Goal: Information Seeking & Learning: Learn about a topic

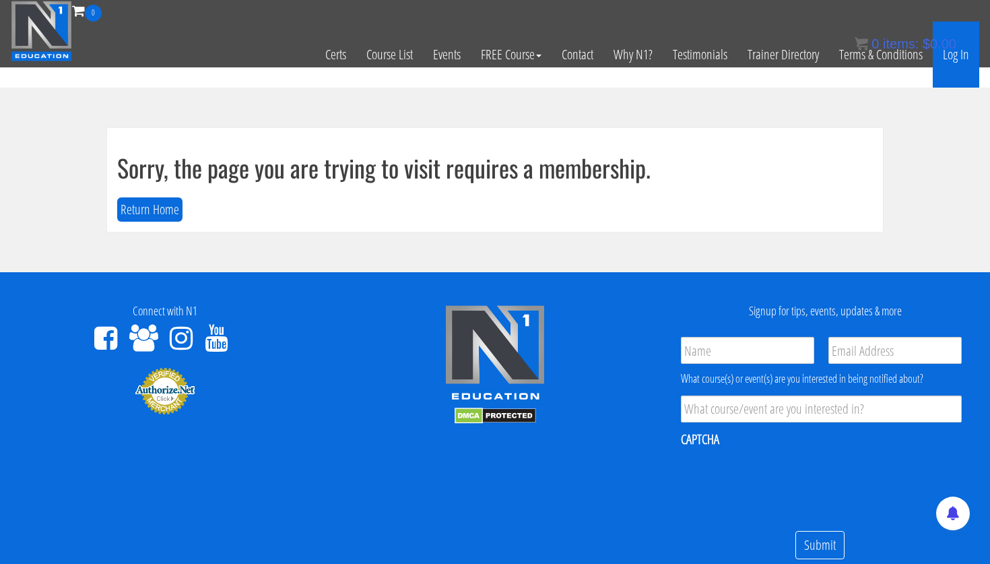
click at [962, 57] on link "Log In" at bounding box center [956, 55] width 46 height 66
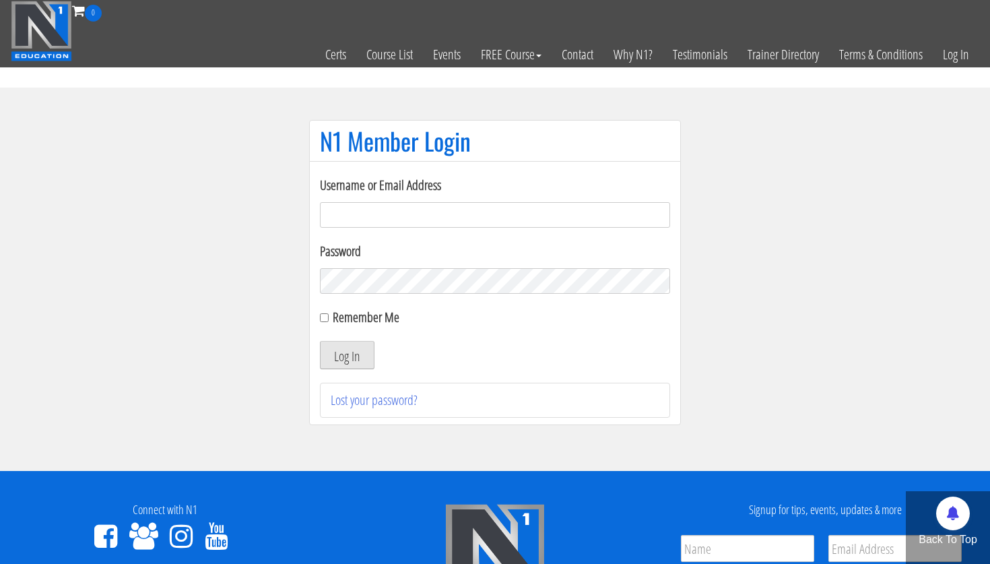
type input "[PERSON_NAME][EMAIL_ADDRESS][PERSON_NAME][DOMAIN_NAME]"
click at [369, 357] on button "Log In" at bounding box center [347, 355] width 55 height 28
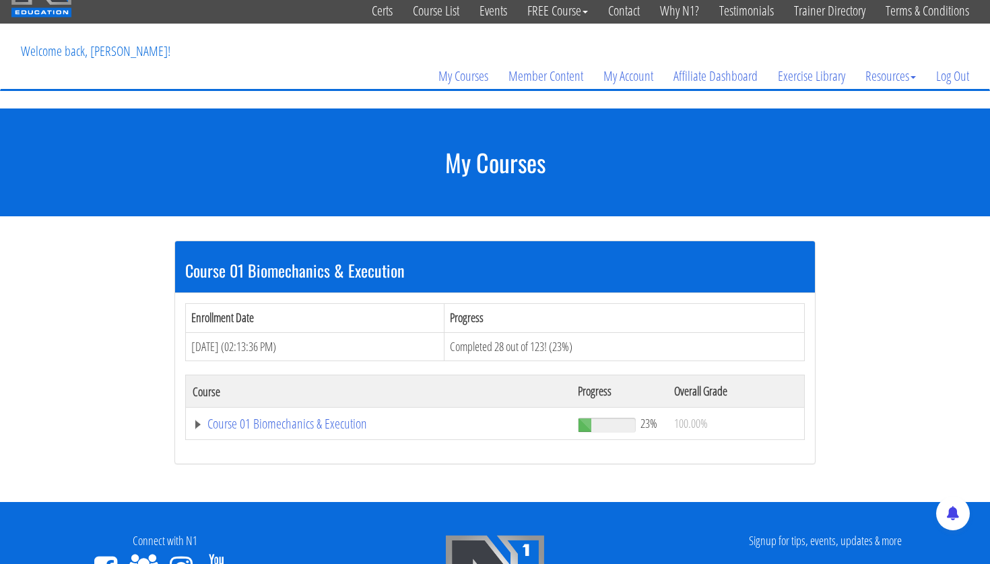
scroll to position [96, 0]
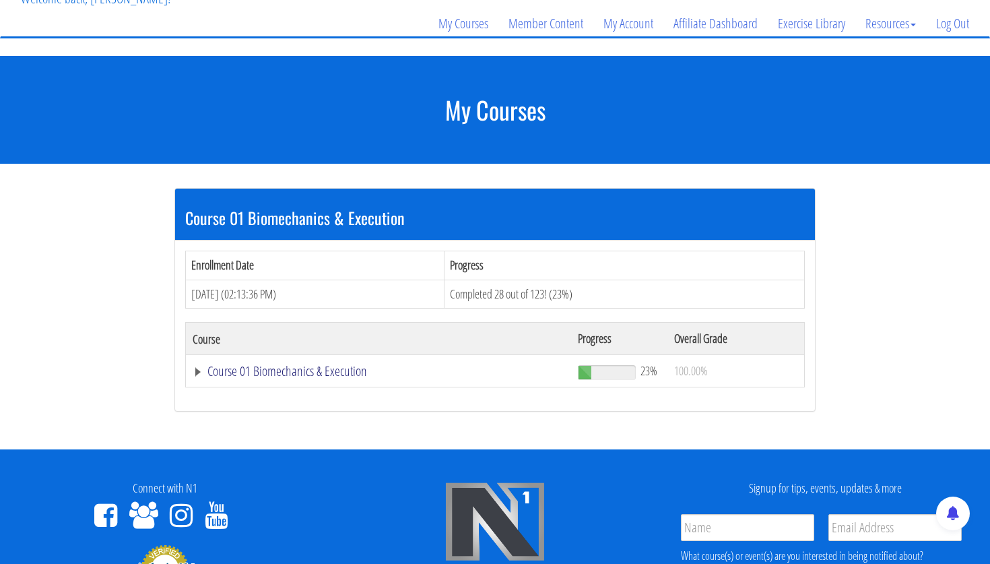
click at [335, 377] on link "Course 01 Biomechanics & Execution" at bounding box center [379, 371] width 372 height 13
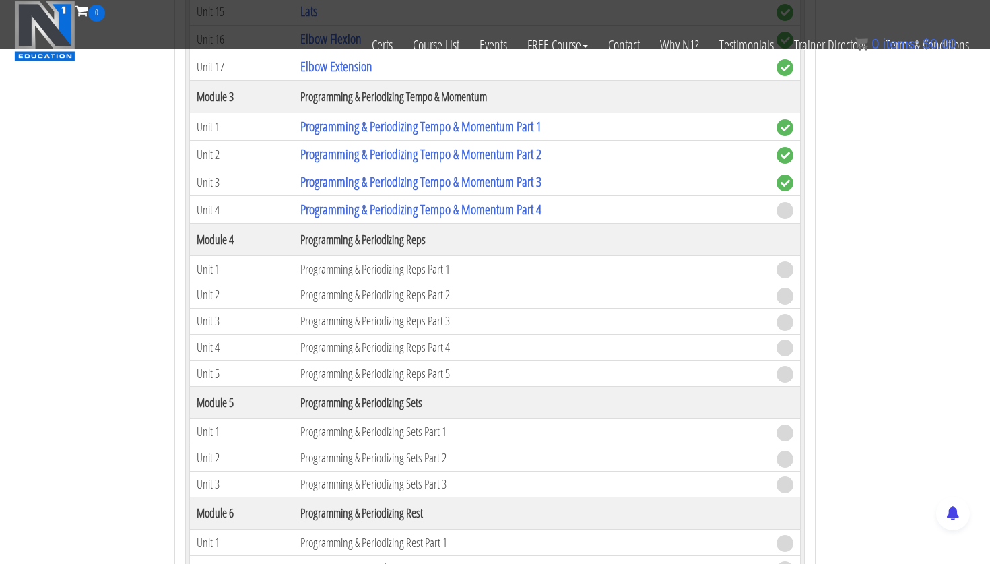
scroll to position [1062, 0]
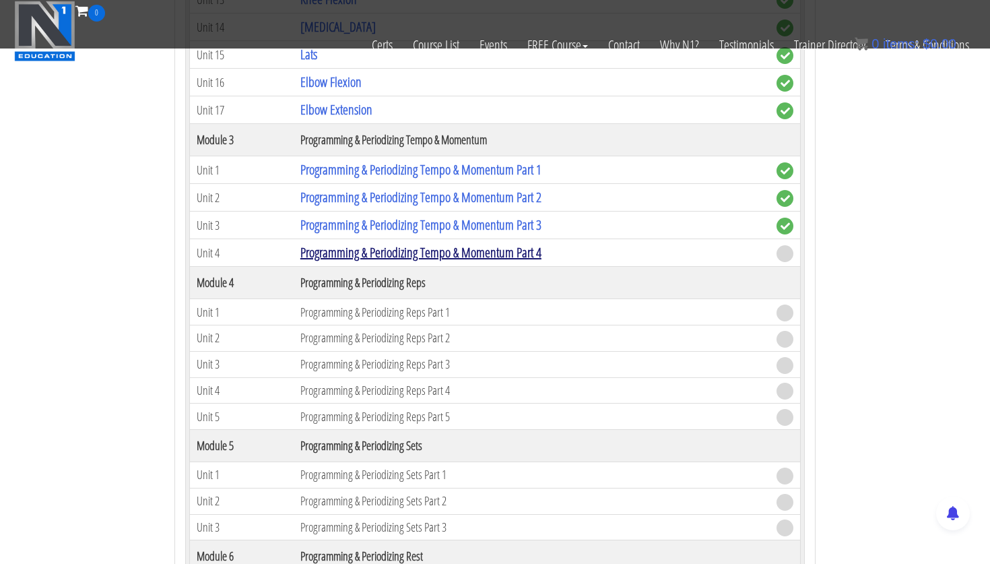
click at [493, 260] on link "Programming & Periodizing Tempo & Momentum Part 4" at bounding box center [420, 252] width 241 height 18
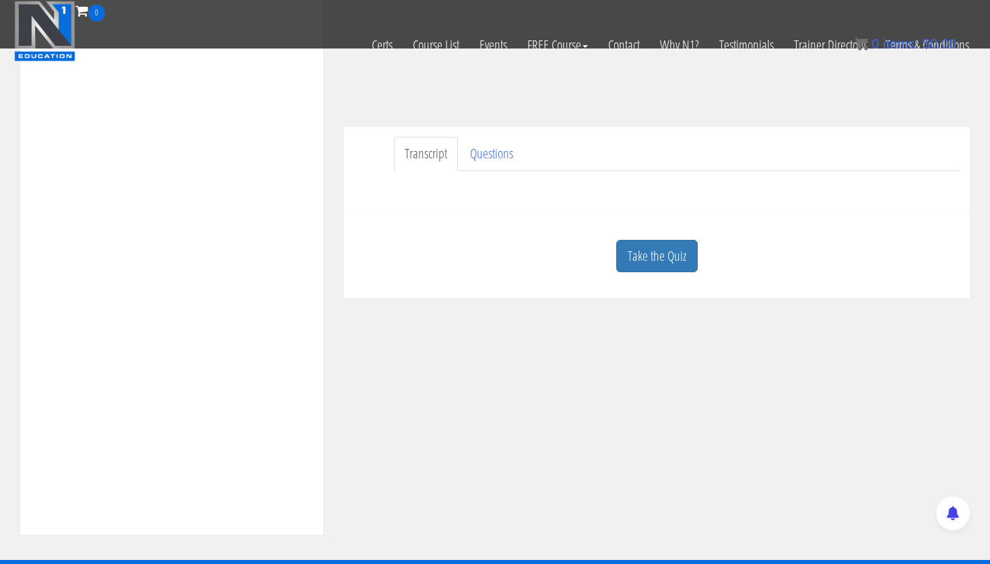
scroll to position [337, 0]
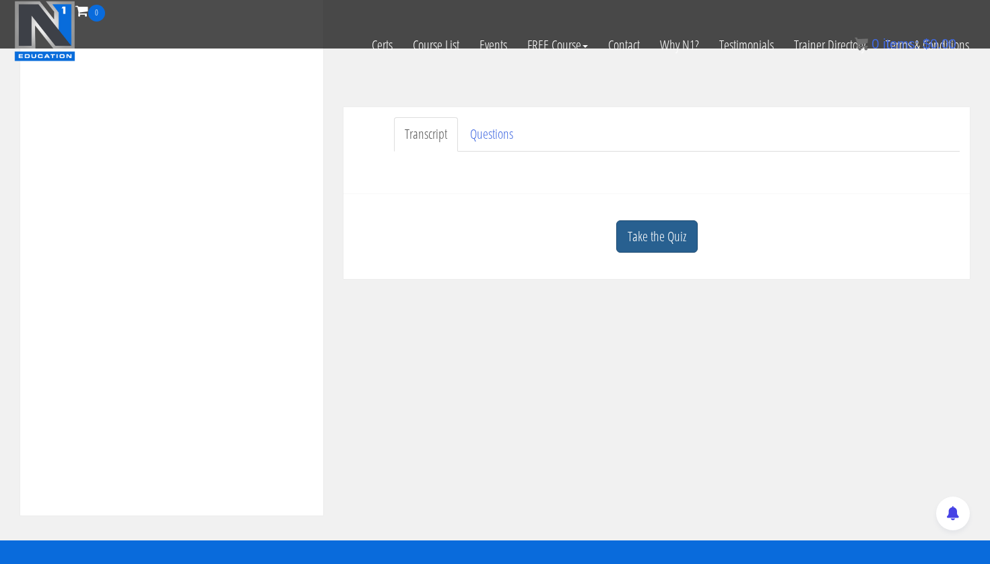
click at [666, 227] on link "Take the Quiz" at bounding box center [657, 236] width 82 height 33
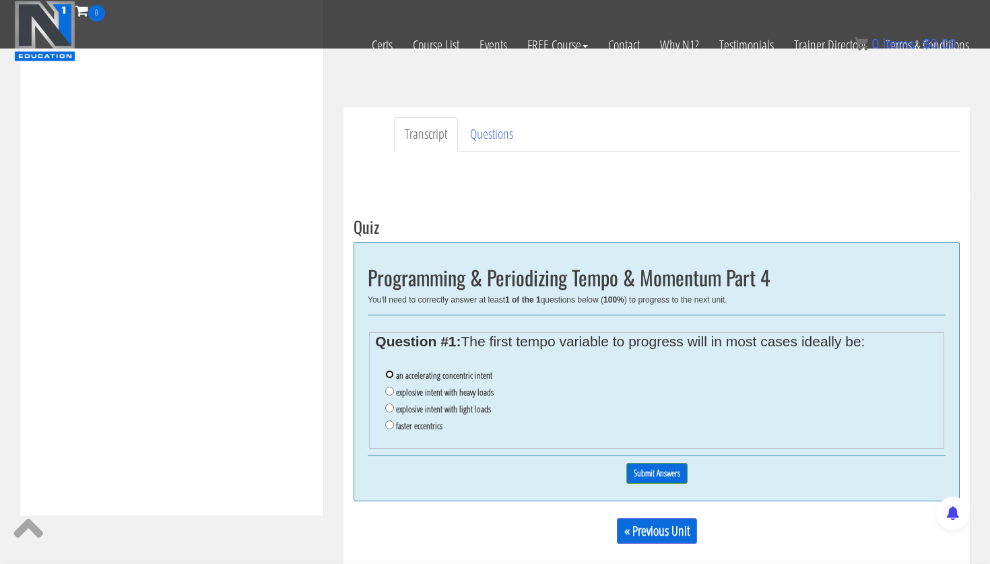
click at [389, 373] on input "an accelerating concentric intent" at bounding box center [389, 374] width 9 height 9
radio input "true"
click at [676, 477] on input "Submit Answers" at bounding box center [657, 473] width 61 height 21
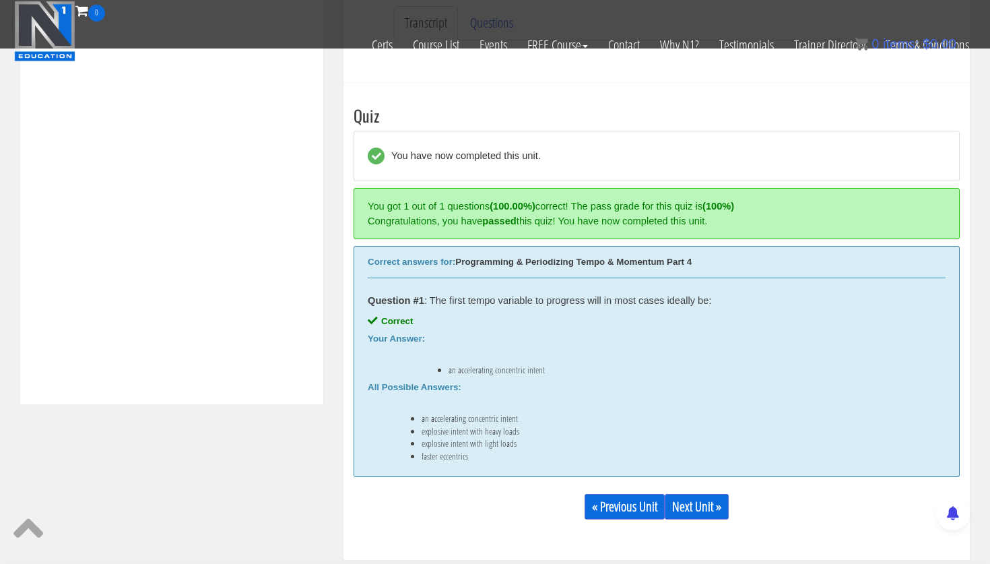
scroll to position [511, 0]
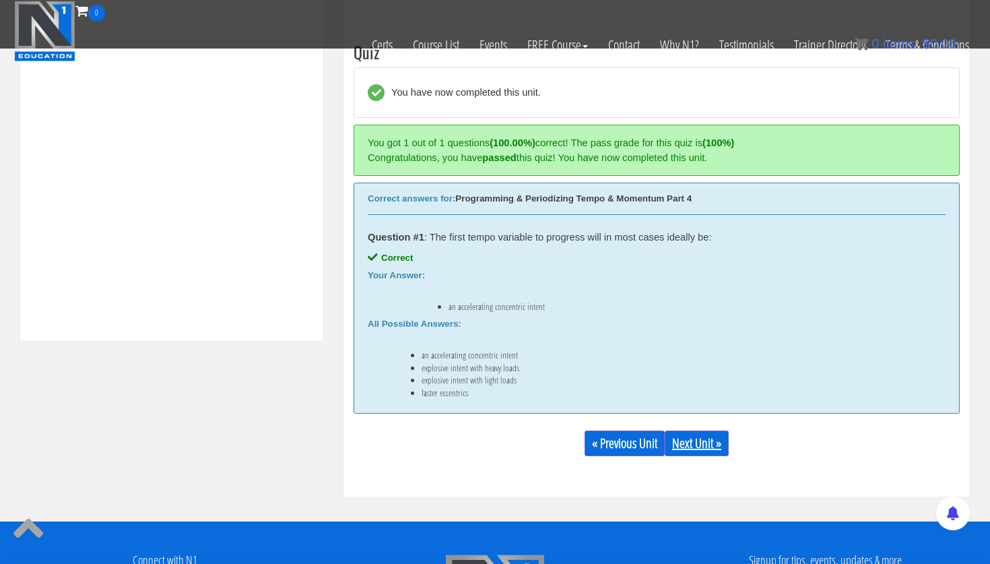
click at [705, 451] on link "Next Unit »" at bounding box center [697, 444] width 64 height 26
